Goal: Transaction & Acquisition: Purchase product/service

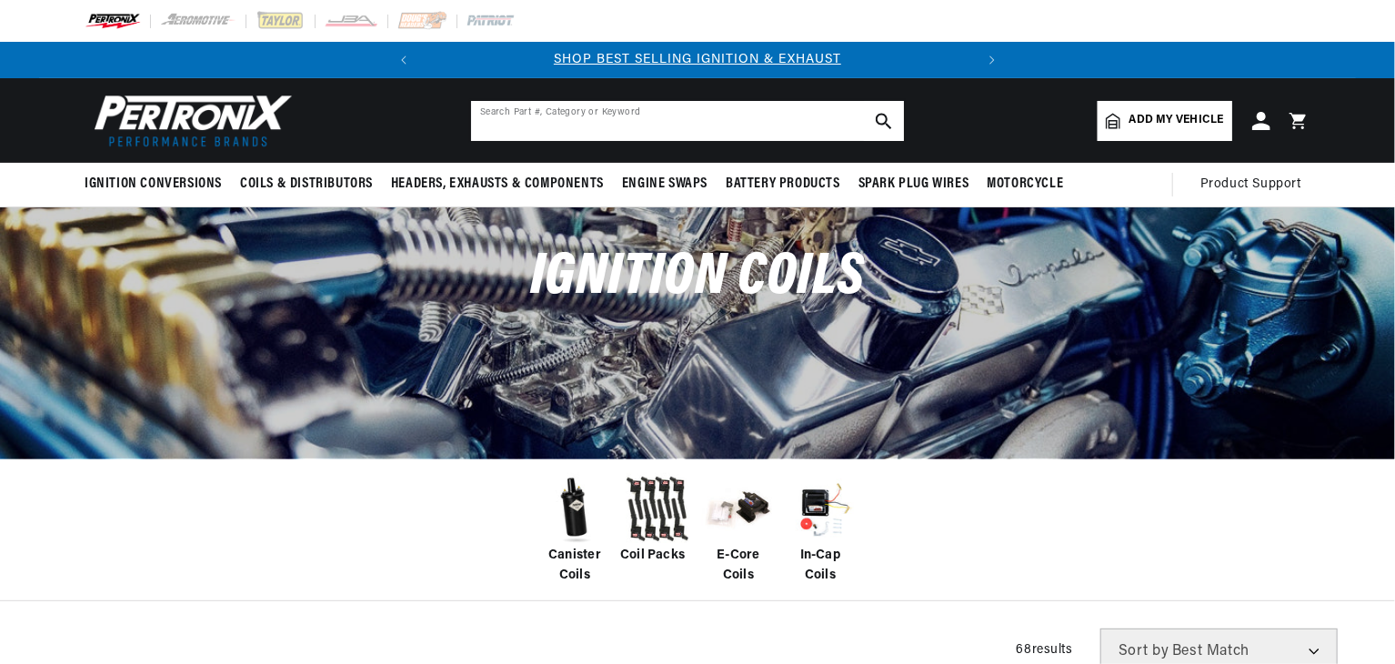
click at [618, 126] on input "text" at bounding box center [687, 121] width 433 height 40
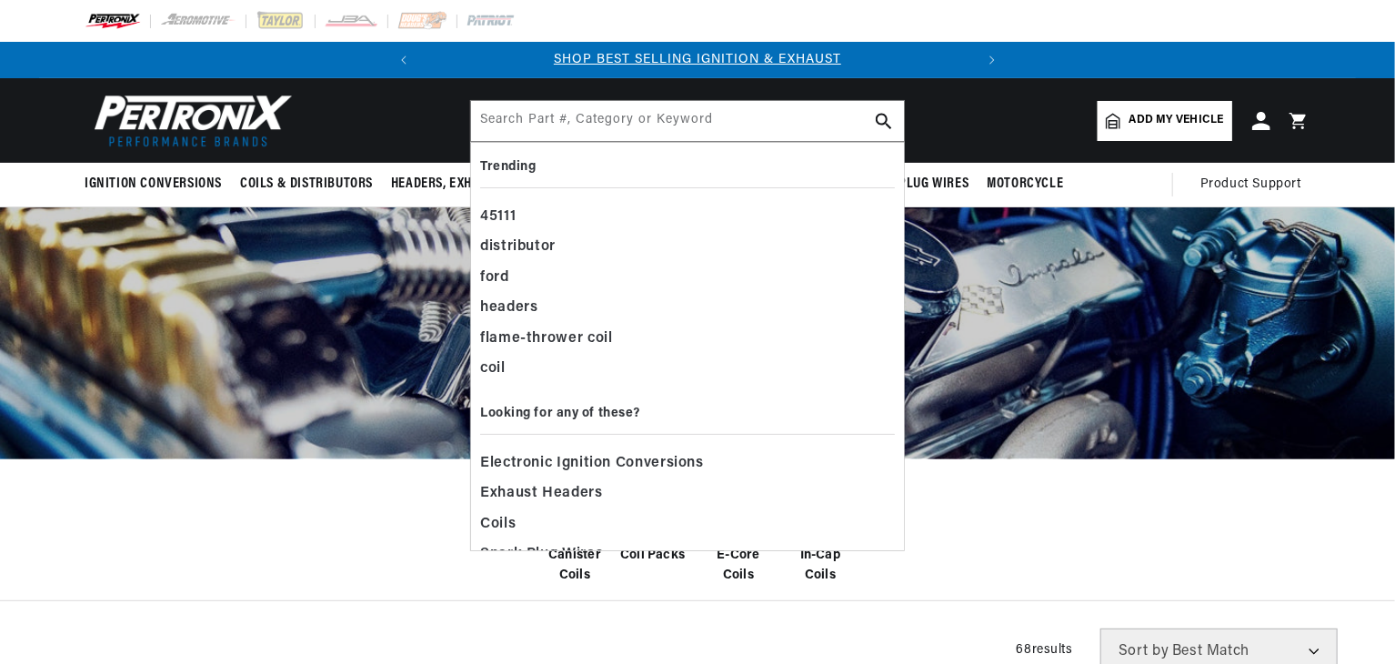
click at [1129, 120] on span "Add my vehicle" at bounding box center [1176, 120] width 95 height 17
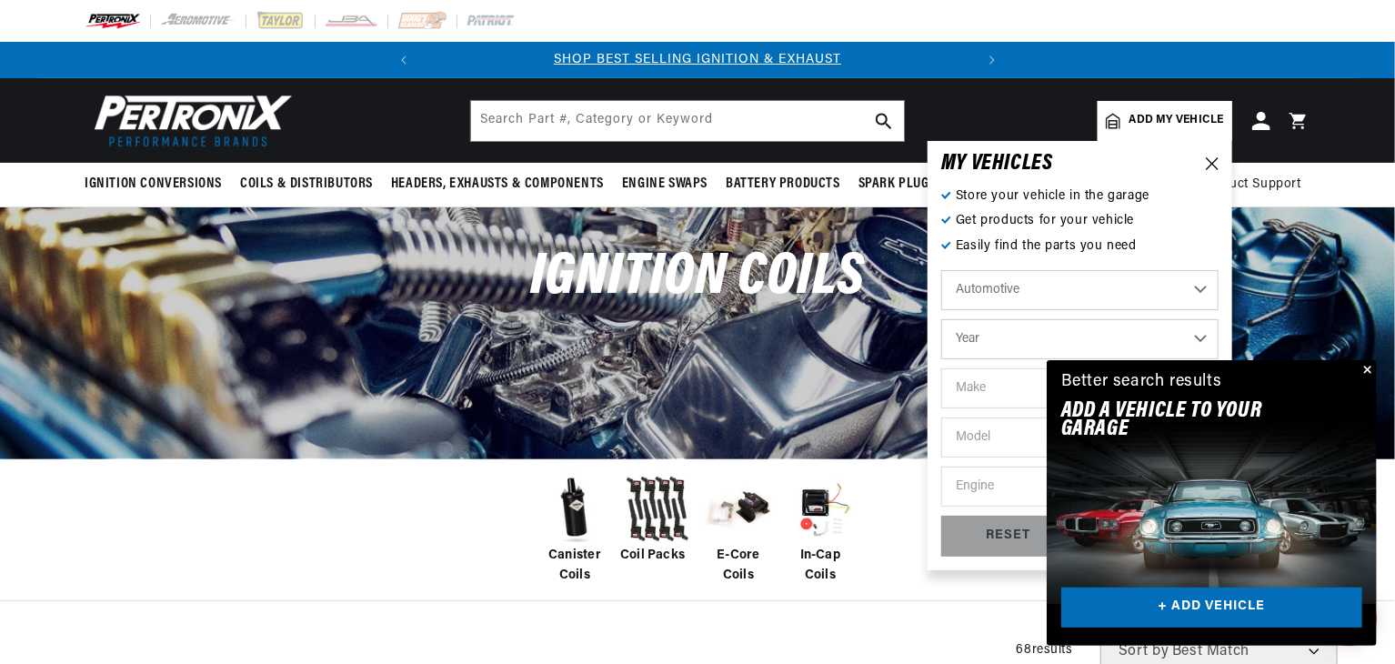
click at [1043, 344] on select "Year [DATE] 2023 2022 2021 2020 2019 2018 2017 2016 2015 2014 2013 2012 2011 20…" at bounding box center [1079, 339] width 277 height 40
select select "1966"
click at [941, 319] on select "Year [DATE] 2023 2022 2021 2020 2019 2018 2017 2016 2015 2014 2013 2012 2011 20…" at bounding box center [1079, 339] width 277 height 40
select select "1966"
click at [989, 376] on select "Make Alfa Romeo American Motors Aston [PERSON_NAME][GEOGRAPHIC_DATA] [PERSON_NA…" at bounding box center [1079, 388] width 277 height 40
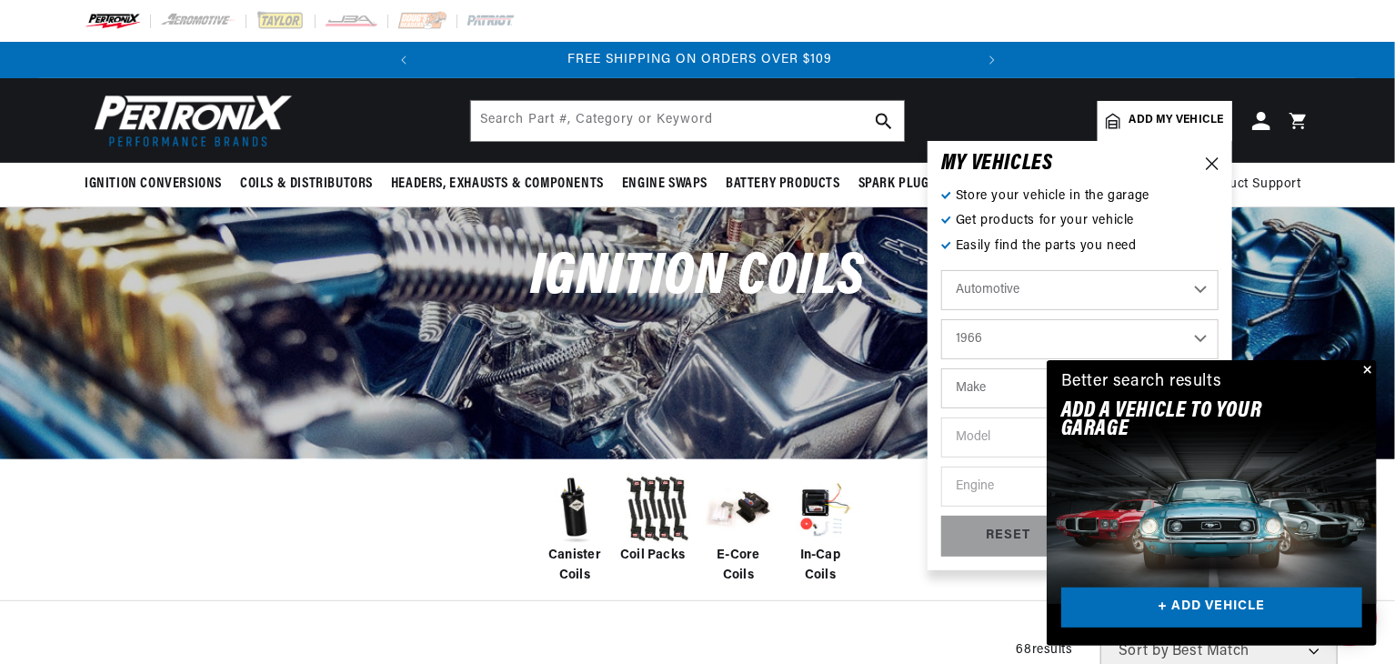
scroll to position [0, 551]
select select "Ford"
click at [941, 368] on select "Make Alfa Romeo American Motors Aston [PERSON_NAME][GEOGRAPHIC_DATA] [PERSON_NA…" at bounding box center [1079, 388] width 277 height 40
select select "Ford"
click at [986, 428] on select "Model Bronco Club Wagon Country Sedan Country Squire Custom Custom 500 Econolin…" at bounding box center [1079, 437] width 277 height 40
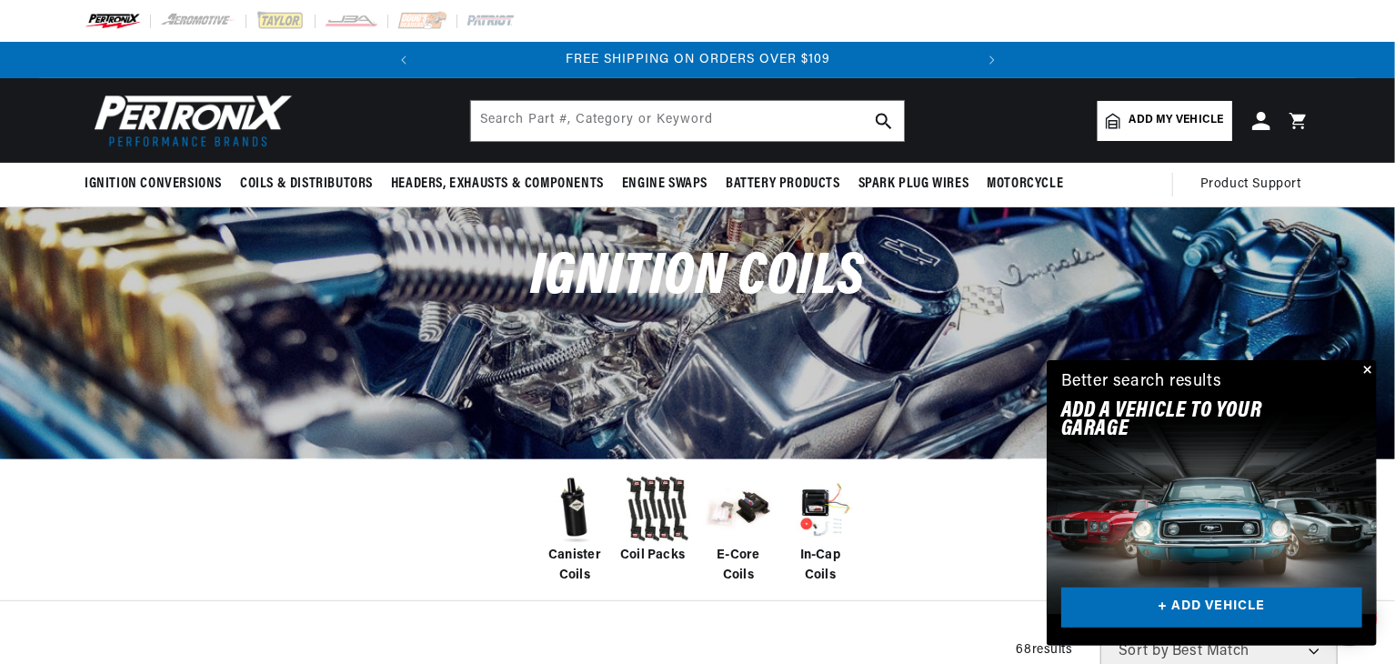
click at [1368, 369] on button "Close" at bounding box center [1366, 371] width 22 height 22
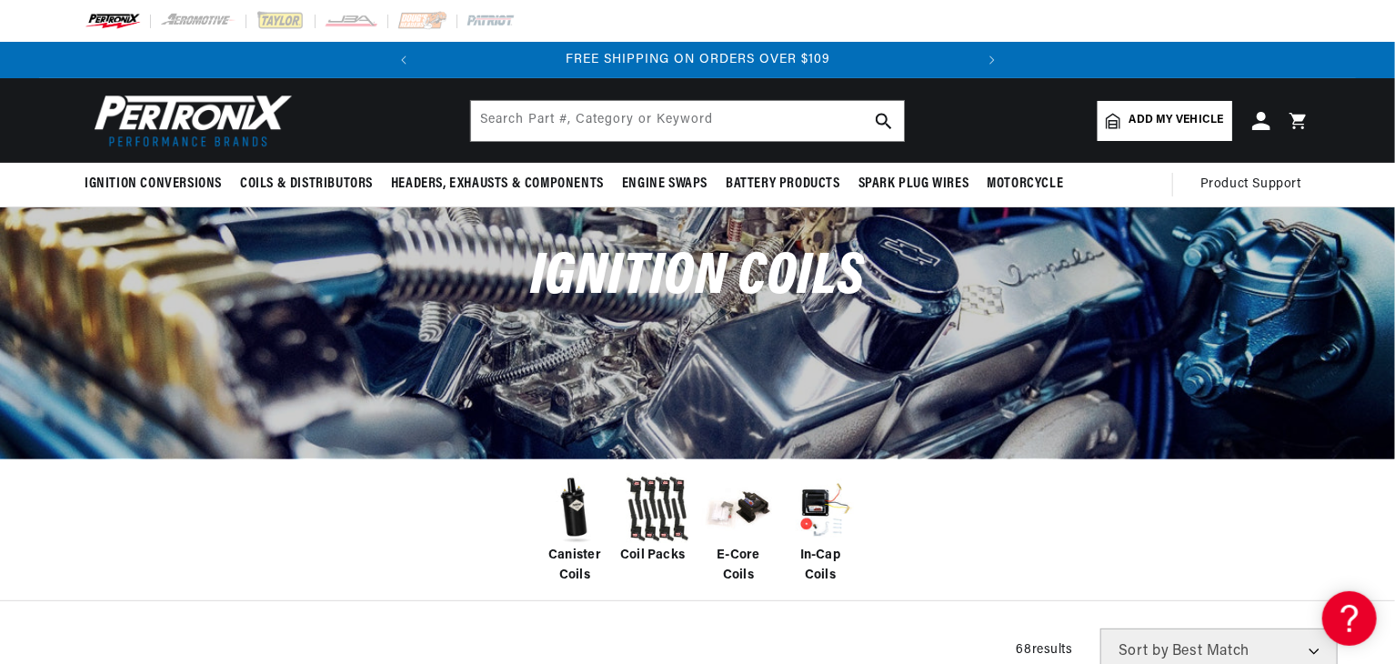
click at [1157, 121] on span "Add my vehicle" at bounding box center [1176, 120] width 95 height 17
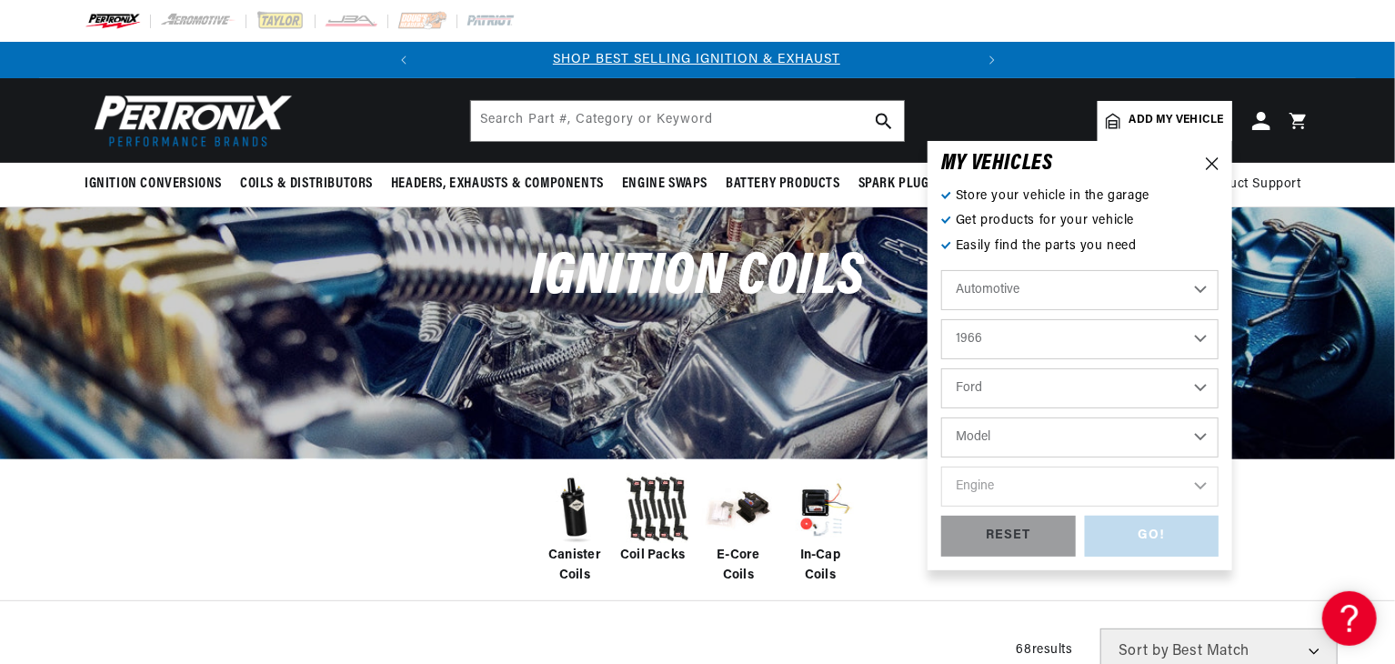
scroll to position [0, 0]
click at [1022, 342] on select "2024 2023 2022 2021 2020 2019 2018 2017 2016 2015 2014 2013 2012 2011 2010 2009…" at bounding box center [1079, 339] width 277 height 40
click at [1010, 448] on select "Model Bronco Club Wagon Country Sedan Country Squire Custom Custom 500 Econolin…" at bounding box center [1079, 437] width 277 height 40
select select "F-100"
click at [941, 417] on select "Model Bronco Club Wagon Country Sedan Country Squire Custom Custom 500 Econolin…" at bounding box center [1079, 437] width 277 height 40
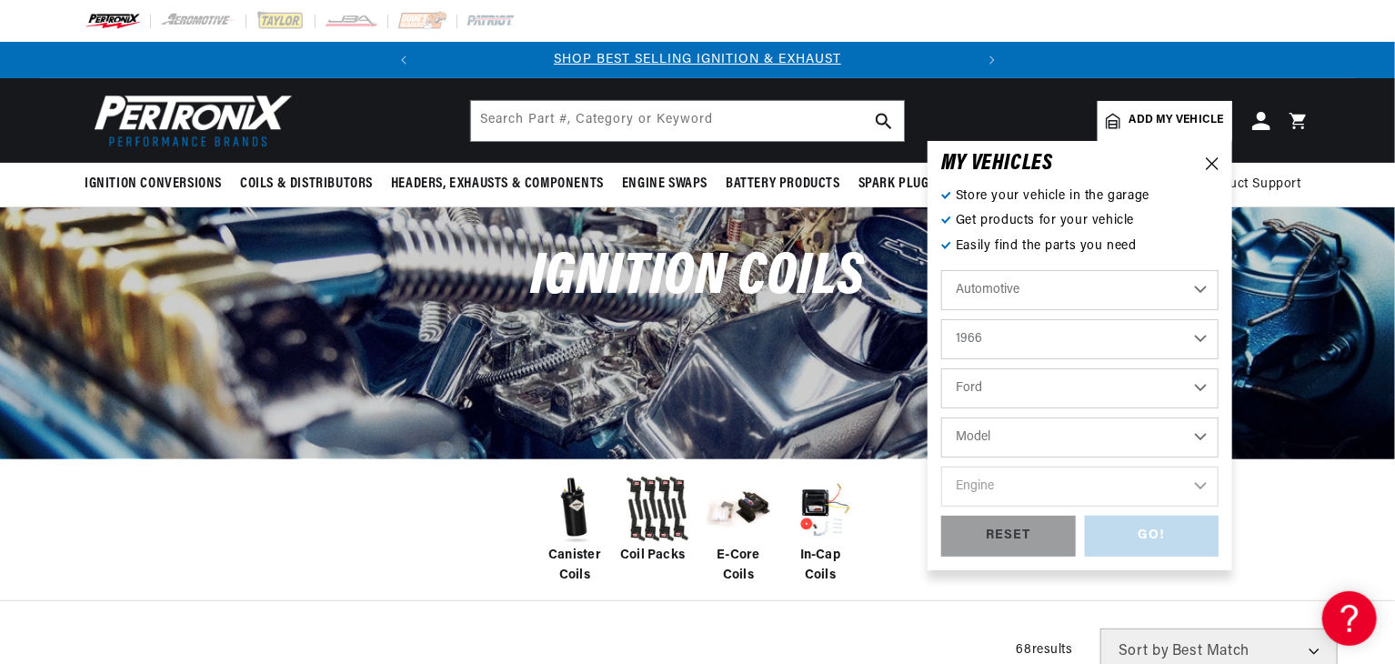
select select "F-100"
click at [1022, 486] on select "Engine 289cid / 4.7L 352cid / 5.8L" at bounding box center [1079, 486] width 277 height 40
select select "352cid-5.8L"
click at [941, 466] on select "Engine 289cid / 4.7L 352cid / 5.8L" at bounding box center [1079, 486] width 277 height 40
select select "352cid-5.8L"
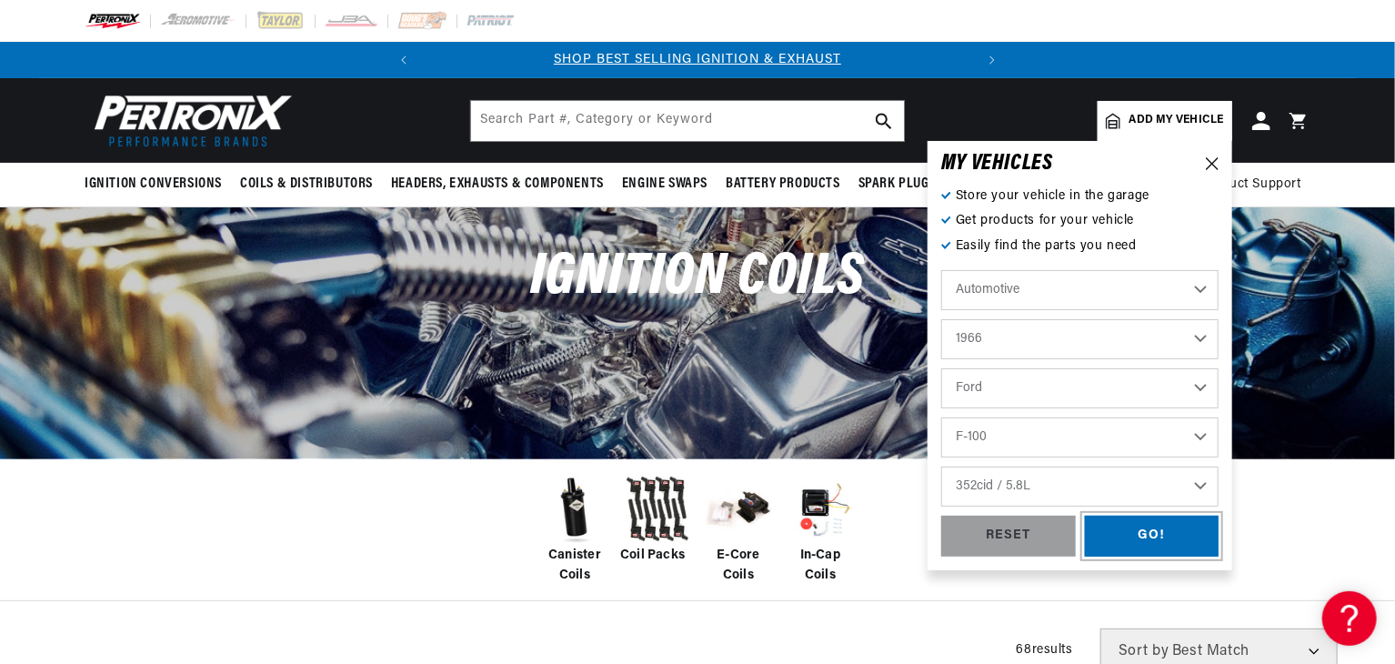
click at [1134, 530] on div "GO!" at bounding box center [1152, 536] width 135 height 41
